Goal: Task Accomplishment & Management: Manage account settings

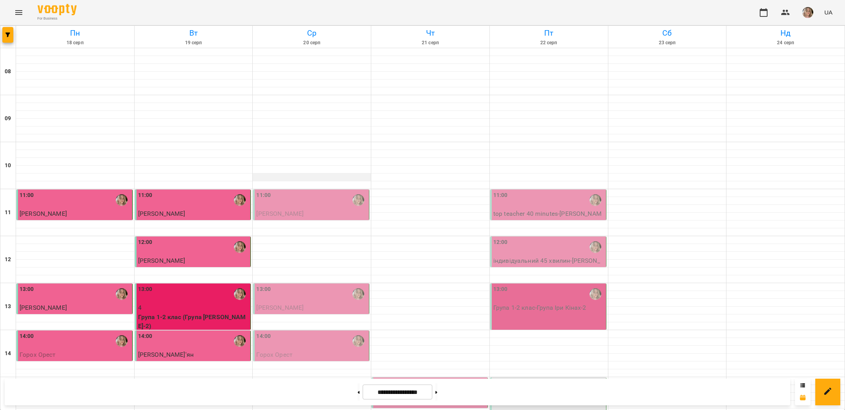
scroll to position [109, 0]
click at [311, 191] on div "11:00" at bounding box center [311, 200] width 111 height 18
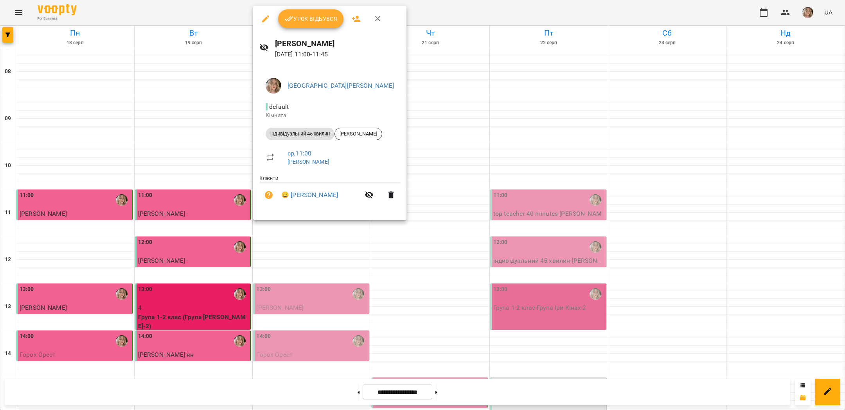
click at [301, 18] on span "Урок відбувся" at bounding box center [311, 18] width 53 height 9
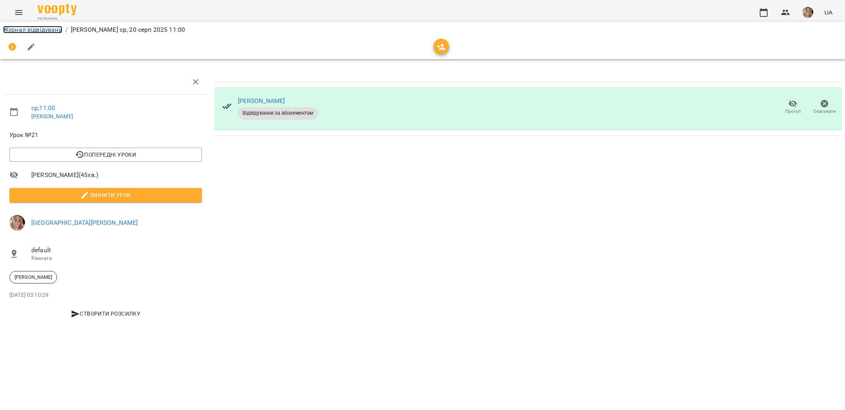
click at [38, 27] on link "Журнал відвідувань" at bounding box center [32, 29] width 59 height 7
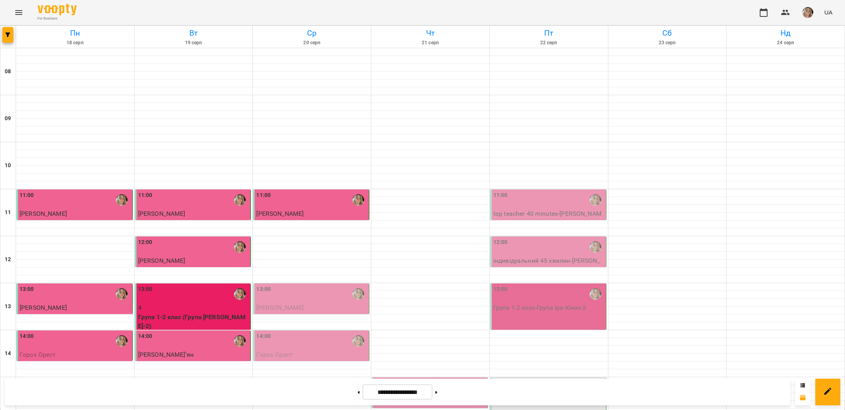
scroll to position [224, 0]
click at [280, 304] on span "[PERSON_NAME]" at bounding box center [279, 307] width 47 height 7
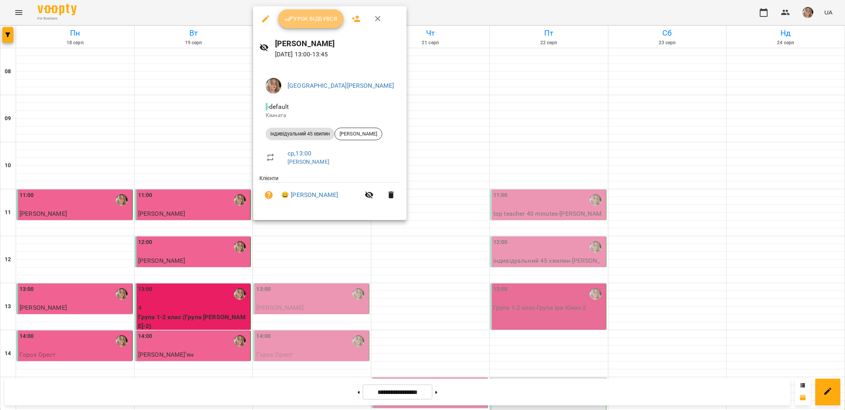
click at [307, 16] on span "Урок відбувся" at bounding box center [311, 18] width 53 height 9
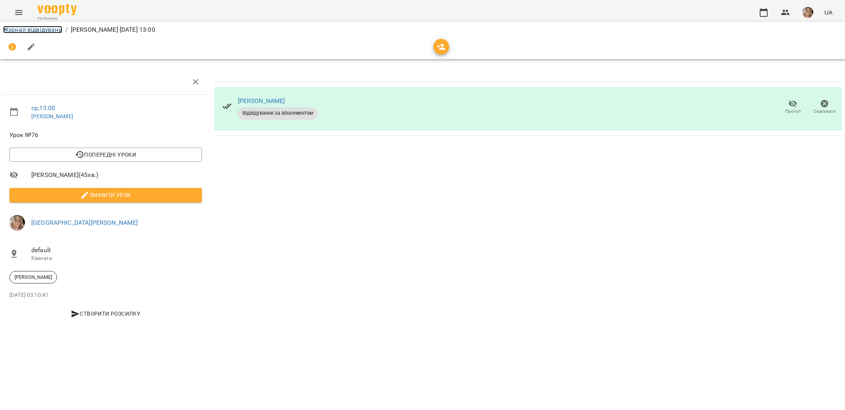
click at [55, 32] on link "Журнал відвідувань" at bounding box center [32, 29] width 59 height 7
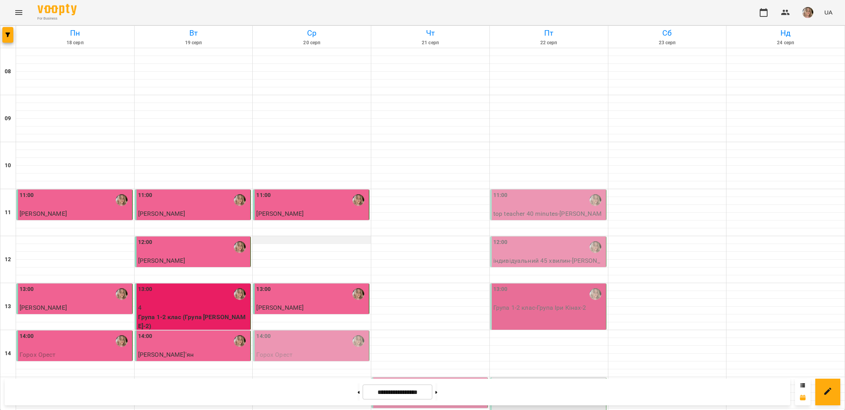
scroll to position [92, 0]
click at [273, 332] on div "14:00" at bounding box center [311, 341] width 111 height 18
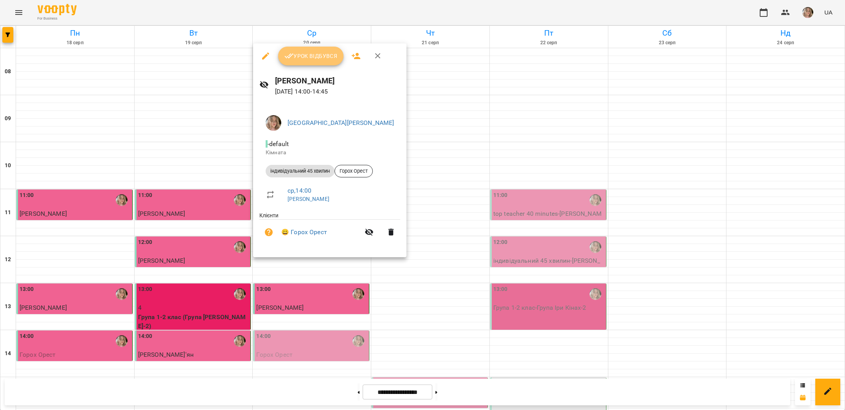
click at [308, 47] on button "Урок відбувся" at bounding box center [311, 56] width 66 height 19
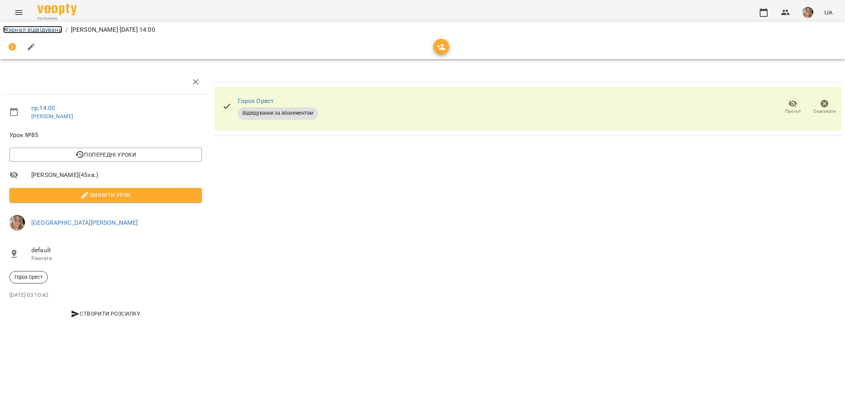
click at [50, 31] on link "Журнал відвідувань" at bounding box center [32, 29] width 59 height 7
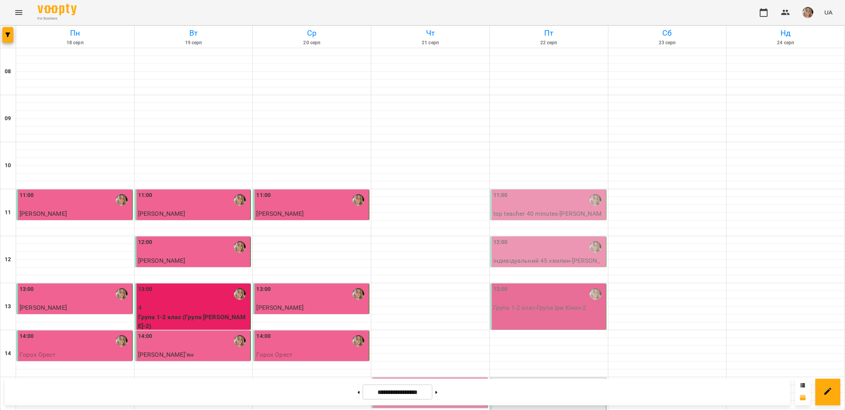
scroll to position [254, 0]
click at [288, 332] on div "14:00" at bounding box center [311, 341] width 111 height 18
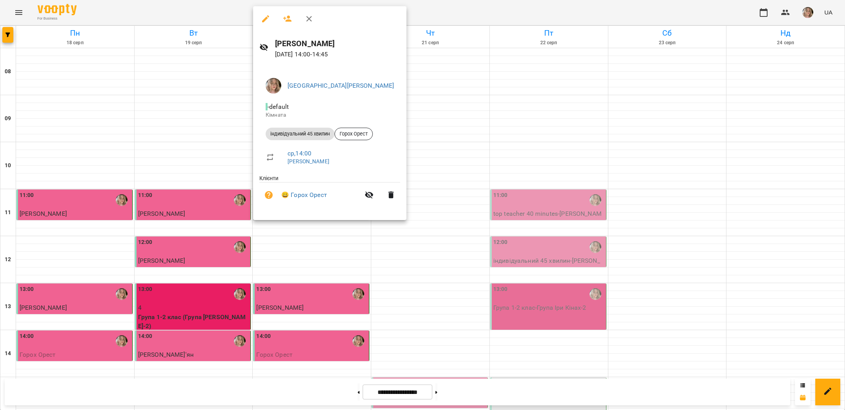
click at [203, 152] on div at bounding box center [422, 205] width 845 height 410
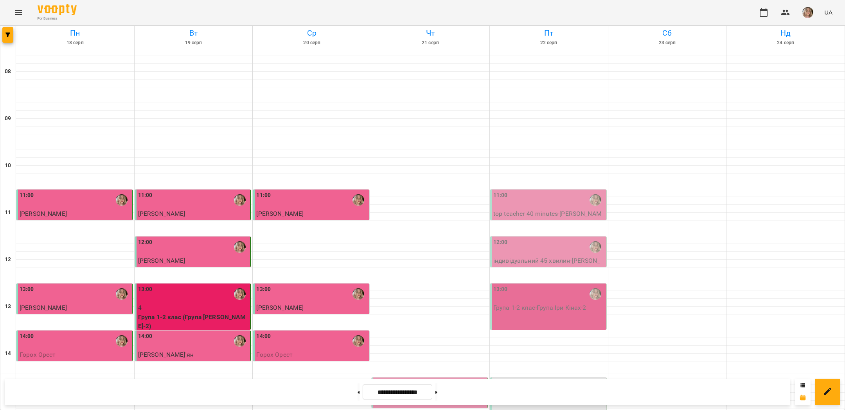
scroll to position [218, 0]
